Goal: Task Accomplishment & Management: Complete application form

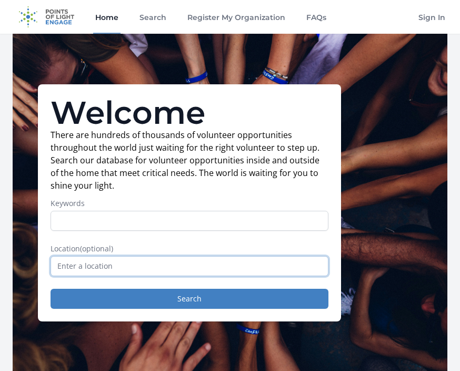
click at [72, 267] on input "text" at bounding box center [190, 266] width 278 height 20
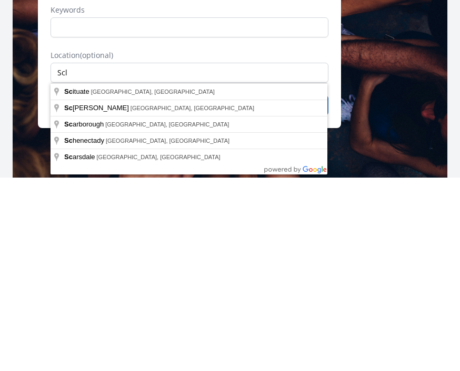
type input "[GEOGRAPHIC_DATA], [GEOGRAPHIC_DATA], [GEOGRAPHIC_DATA]"
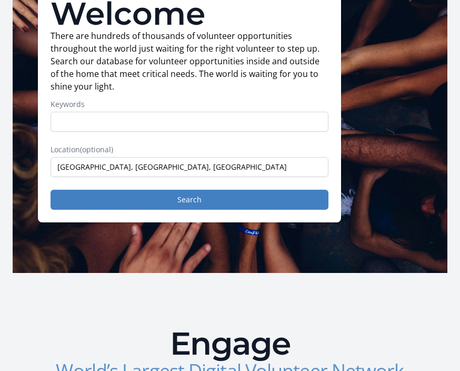
scroll to position [97, 0]
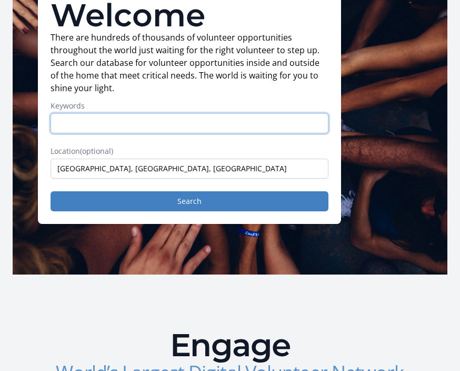
click at [84, 124] on input "Keywords" at bounding box center [190, 123] width 278 height 20
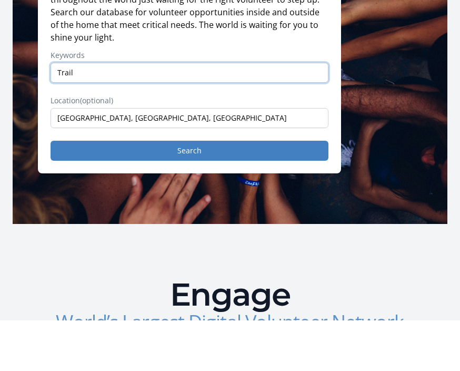
type input "Trail"
click at [189, 191] on button "Search" at bounding box center [190, 201] width 278 height 20
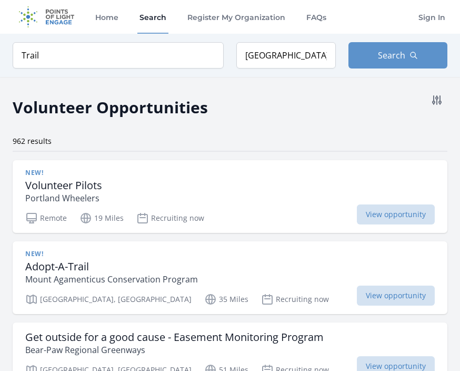
click at [415, 215] on span "View opportunity" at bounding box center [396, 214] width 78 height 20
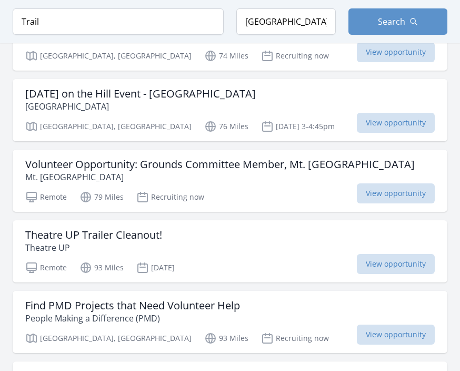
scroll to position [1157, 0]
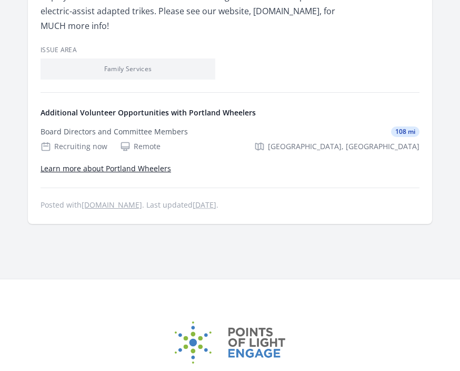
scroll to position [364, 0]
click at [161, 173] on link "Learn more about Portland Wheelers" at bounding box center [106, 169] width 131 height 10
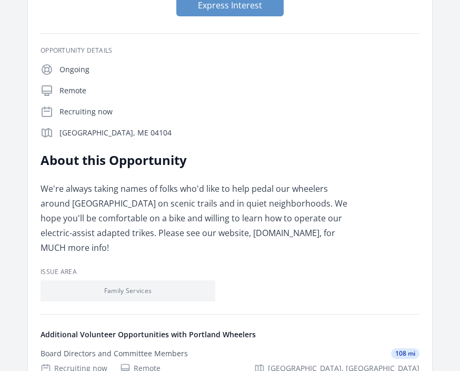
scroll to position [0, 0]
